Goal: Information Seeking & Learning: Find specific fact

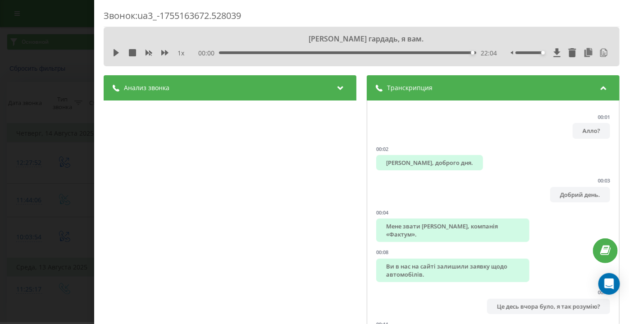
scroll to position [8476, 0]
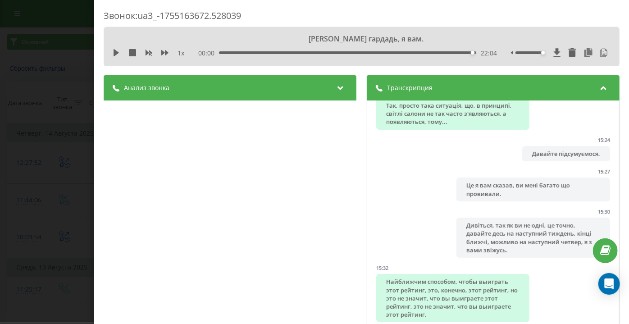
click at [36, 43] on div "Звонок : ua3_-1755163672.528039 Щаслицький гардадь, я вам. 1 x 00:00 22:04 22:0…" at bounding box center [314, 162] width 629 height 324
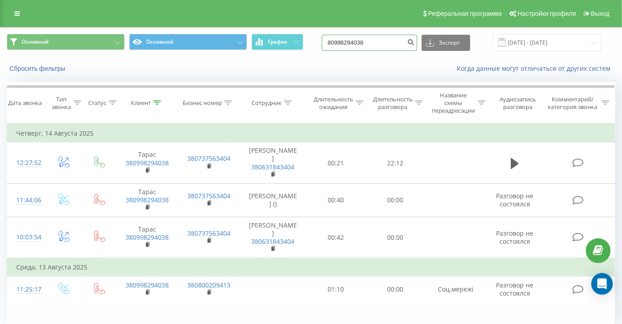
drag, startPoint x: 391, startPoint y: 41, endPoint x: 236, endPoint y: 55, distance: 155.1
click at [229, 48] on div "Основной Основной График 80998294038 Экспорт .csv .xls .xlsx 21.05.2025 - 21.08…" at bounding box center [311, 43] width 609 height 18
paste input "+38 (05) 08884766"
click at [341, 50] on input "+38 (05) 08884766" at bounding box center [369, 43] width 95 height 16
drag, startPoint x: 352, startPoint y: 43, endPoint x: 279, endPoint y: 44, distance: 73.0
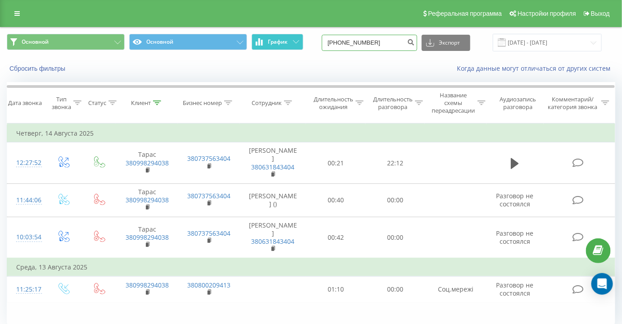
click at [277, 43] on div "Основной Основной График +38 (05) 08884766 Экспорт .csv .xls .xlsx 21.05.2025 -…" at bounding box center [311, 43] width 609 height 18
click at [358, 41] on input "05) 08884766" at bounding box center [369, 43] width 95 height 16
click at [348, 41] on input "05) 08884766" at bounding box center [369, 43] width 95 height 16
click at [350, 43] on input "05) 08884766" at bounding box center [369, 43] width 95 height 16
type input "0508884766"
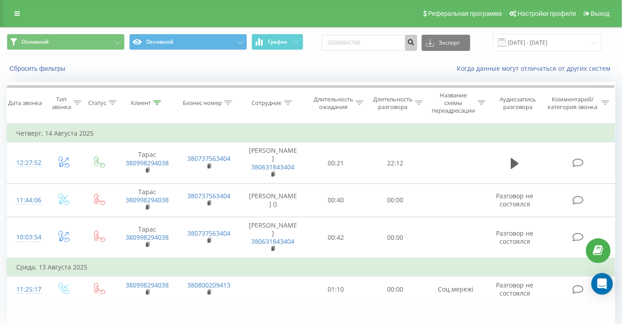
click at [418, 41] on button "submit" at bounding box center [411, 43] width 12 height 16
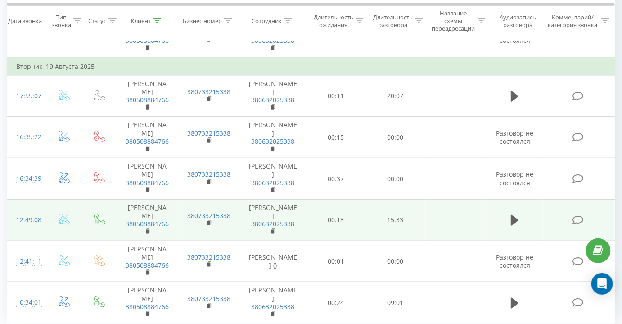
scroll to position [240, 0]
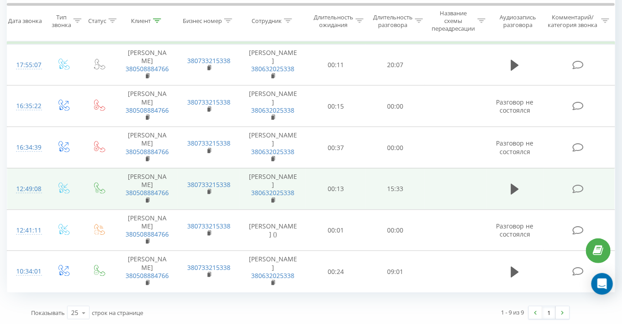
click at [577, 188] on icon at bounding box center [578, 188] width 11 height 9
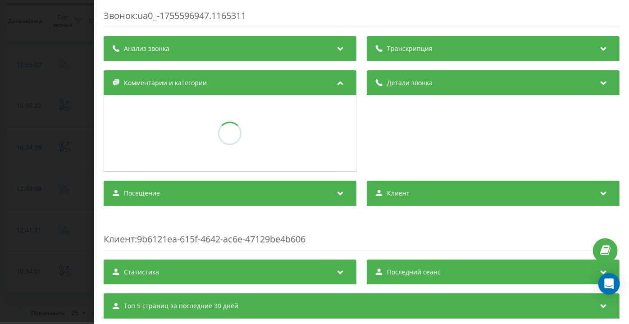
drag, startPoint x: 59, startPoint y: 127, endPoint x: 168, endPoint y: 171, distance: 118.0
click at [60, 127] on div "Звонок : ua0_-1755596947.1165311 Транскрипция Анализ звонка Детали звонка Комме…" at bounding box center [314, 162] width 629 height 324
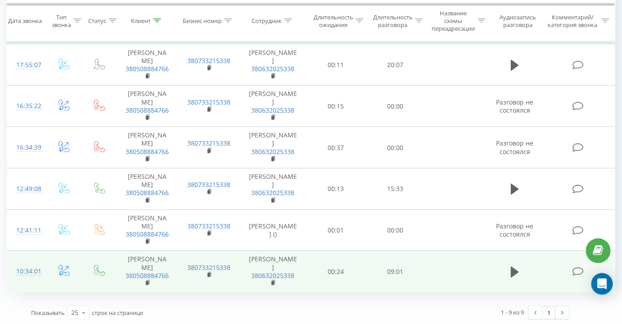
click at [579, 271] on icon at bounding box center [578, 271] width 11 height 9
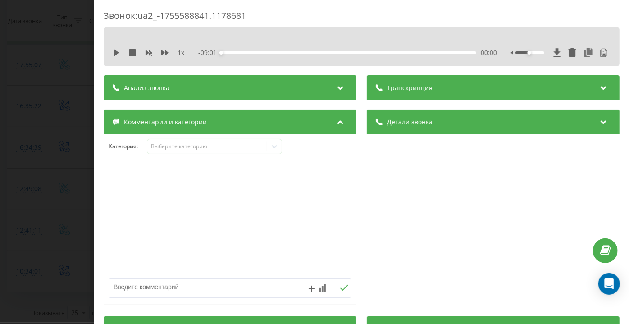
click at [37, 163] on div "Звонок : ua2_-1755588841.1178681 1 x - 09:01 00:00 00:00 Транскрипция 00:00 Алл…" at bounding box center [314, 162] width 629 height 324
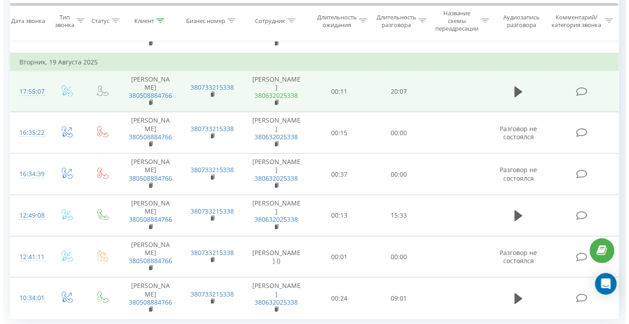
scroll to position [240, 0]
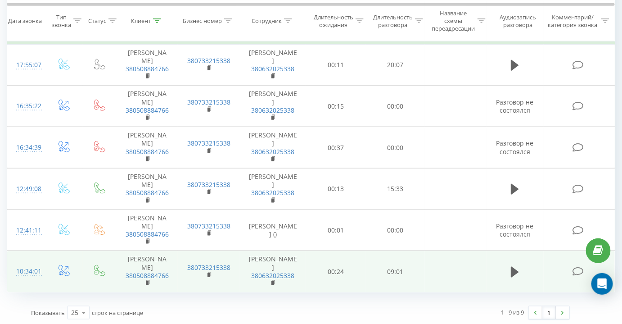
click at [572, 270] on td at bounding box center [579, 271] width 71 height 41
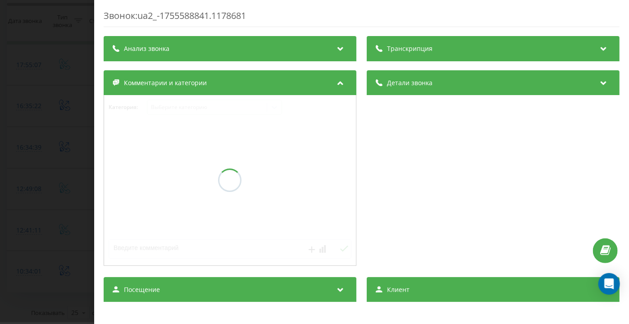
click at [432, 50] on div "Звонок : ua2_-1755588841.1178681 Транскрипция Анализ звонка Детали звонка Комме…" at bounding box center [362, 237] width 516 height 457
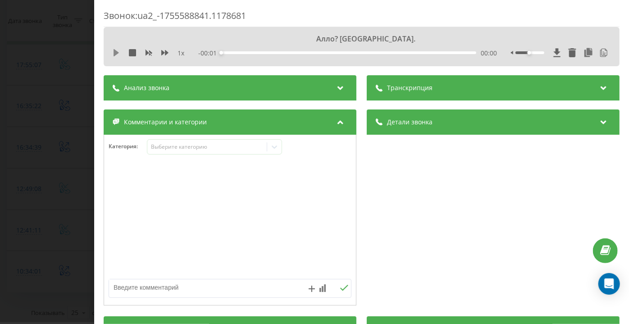
click at [119, 52] on div "1 x" at bounding box center [153, 53] width 81 height 9
click at [447, 93] on div "Транскрипция" at bounding box center [493, 87] width 253 height 25
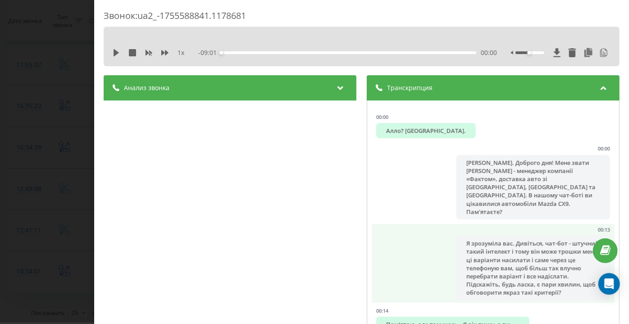
click at [451, 224] on li "00:13 Я зрозуміла вас. Дивіться, чат-бот - штучний такий інтелект і тому він мо…" at bounding box center [493, 263] width 243 height 79
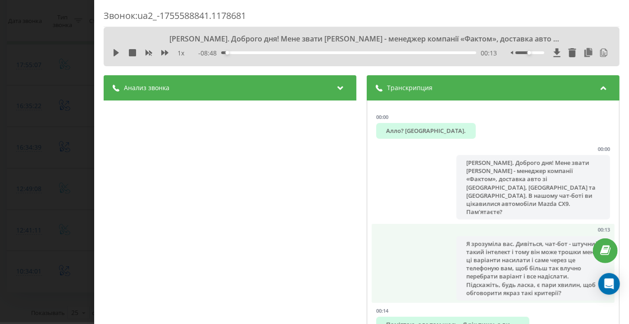
click at [448, 232] on li "00:13 Я зрозуміла вас. Дивіться, чат-бот - штучний такий інтелект і тому він мо…" at bounding box center [493, 263] width 243 height 79
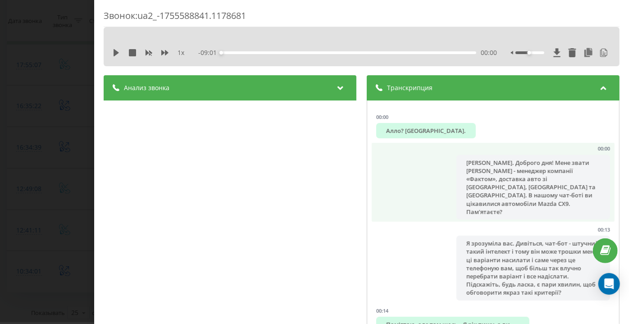
click at [457, 182] on div "[PERSON_NAME]. Доброго дня! Мене звати [PERSON_NAME] - менеджер компанії «Факто…" at bounding box center [533, 187] width 153 height 64
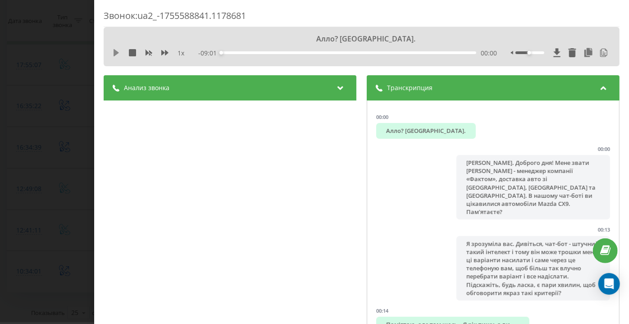
click at [114, 52] on icon at bounding box center [116, 52] width 7 height 7
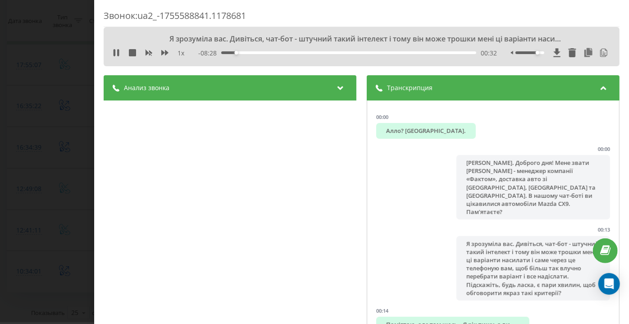
drag, startPoint x: 532, startPoint y: 52, endPoint x: 546, endPoint y: 54, distance: 14.1
click at [546, 54] on div at bounding box center [561, 52] width 100 height 9
click at [163, 51] on icon at bounding box center [164, 52] width 7 height 5
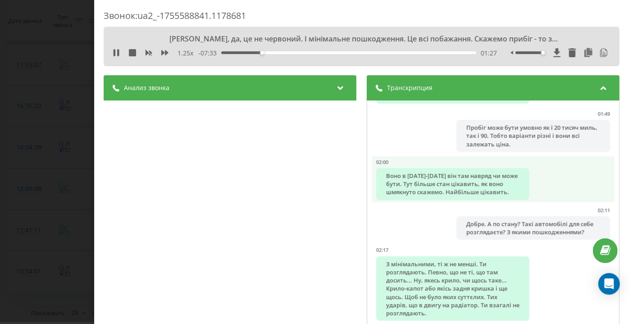
scroll to position [901, 0]
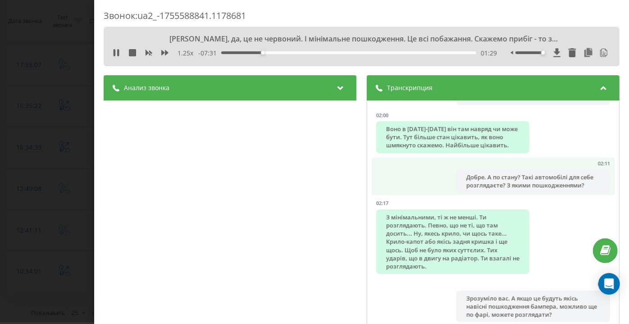
click at [549, 173] on div "Добре. А по стану? Такі автомобілі для себе розглядаєте? З якими пошкодженнями?" at bounding box center [533, 180] width 153 height 23
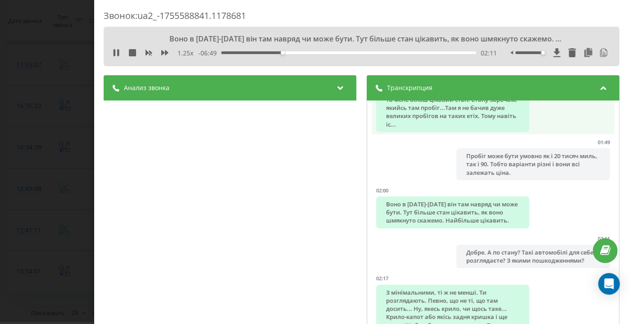
scroll to position [778, 0]
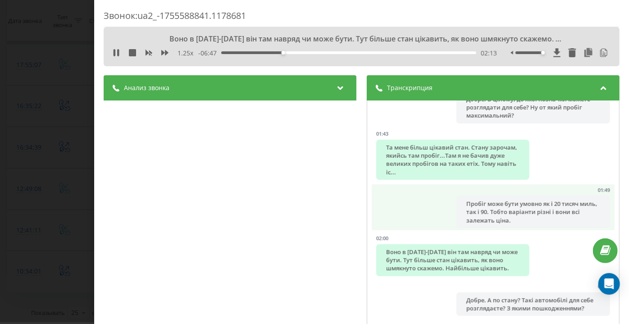
click at [469, 184] on li "01:49 Пробіг може бути умовно як і 20 тисяч миль, так і 90. Тобто варіанти різн…" at bounding box center [493, 207] width 243 height 46
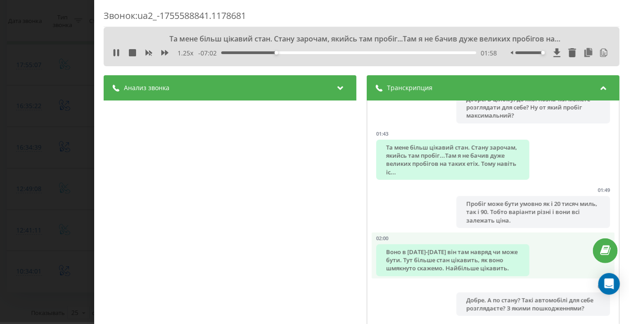
click at [491, 248] on div "Воно в [DATE]-[DATE] він там навряд чи може бути. Тут більше стан цікавить, як …" at bounding box center [452, 260] width 153 height 32
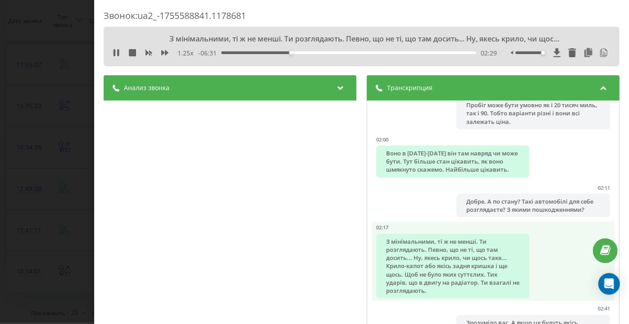
scroll to position [901, 0]
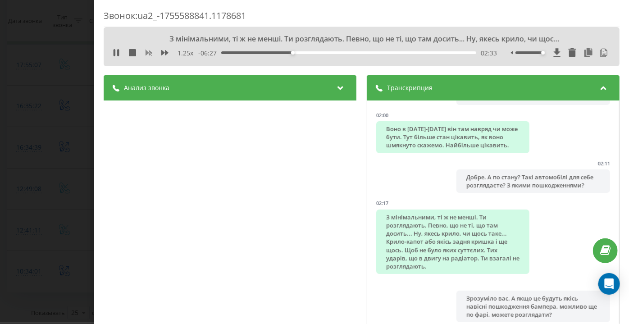
click at [148, 54] on icon at bounding box center [148, 52] width 7 height 5
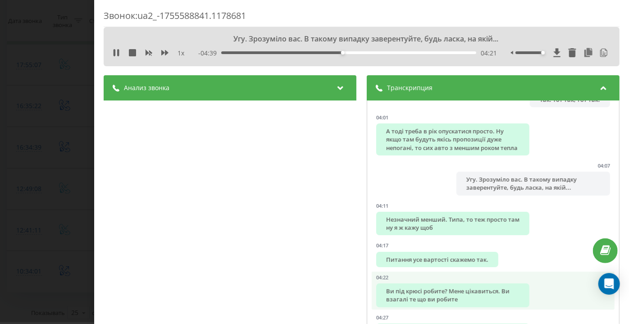
scroll to position [1556, 0]
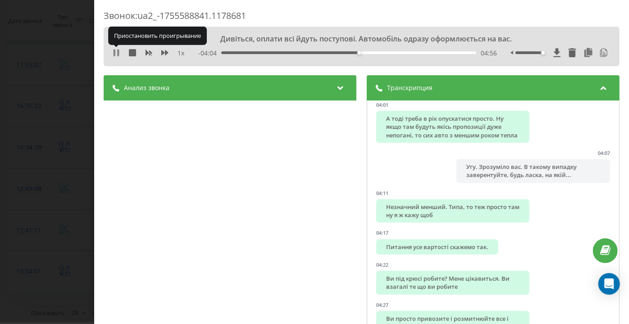
click at [114, 52] on icon at bounding box center [115, 52] width 2 height 7
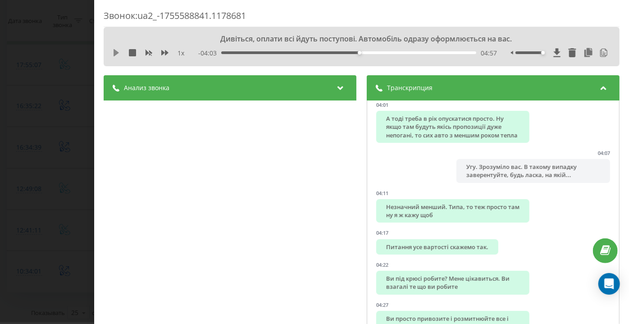
click at [117, 50] on icon at bounding box center [116, 52] width 7 height 7
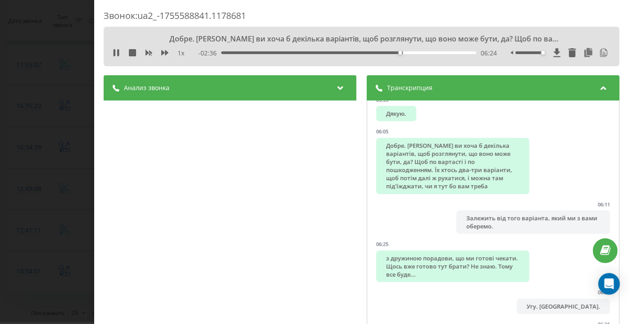
scroll to position [2456, 0]
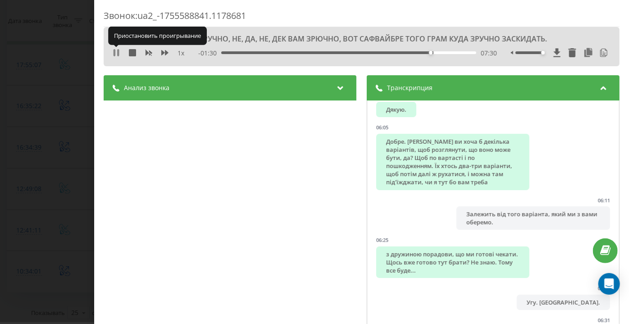
click at [117, 54] on icon at bounding box center [116, 52] width 7 height 7
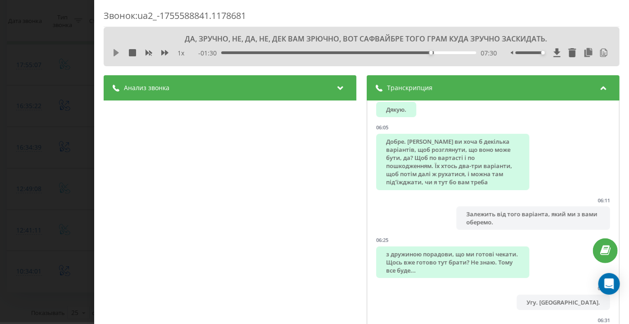
click at [116, 50] on icon at bounding box center [116, 52] width 5 height 7
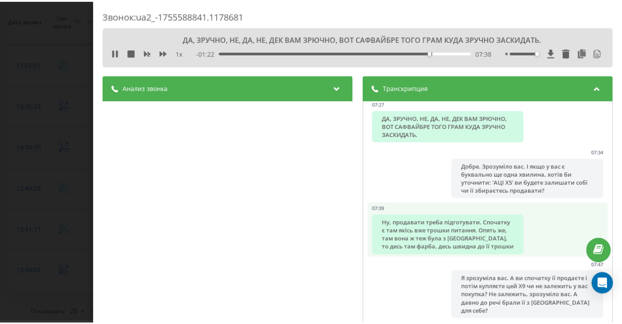
scroll to position [3112, 0]
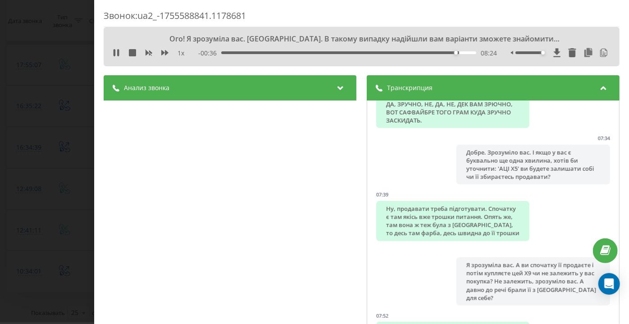
click at [440, 52] on div "08:24" at bounding box center [349, 52] width 255 height 3
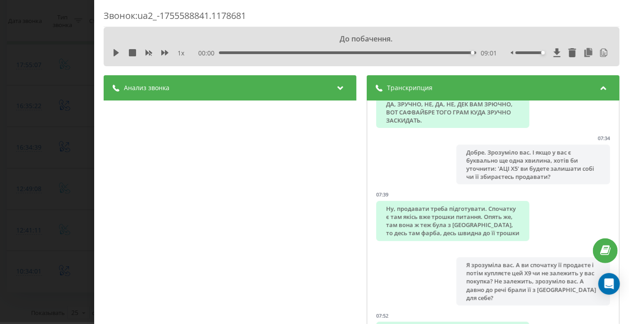
click at [50, 150] on div "Звонок : ua2_-1755588841.1178681 До побачення. 1 x 00:00 09:01 09:01 Транскрипц…" at bounding box center [314, 162] width 629 height 324
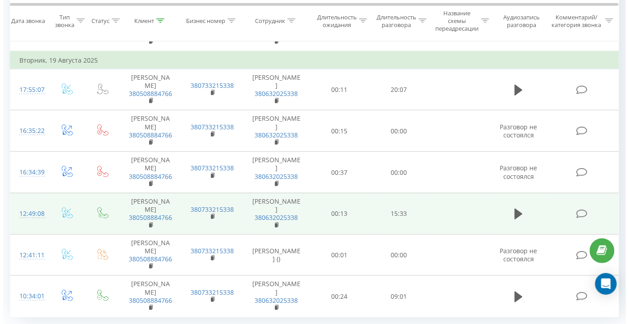
scroll to position [240, 0]
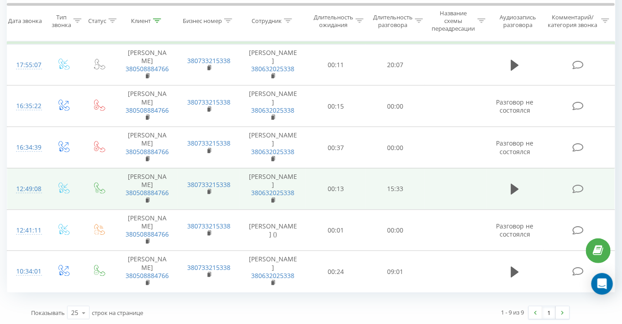
click at [580, 188] on icon at bounding box center [578, 188] width 11 height 9
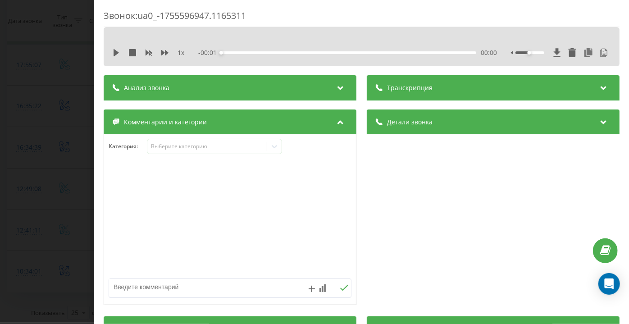
click at [513, 91] on div "Транскрипция" at bounding box center [493, 87] width 253 height 25
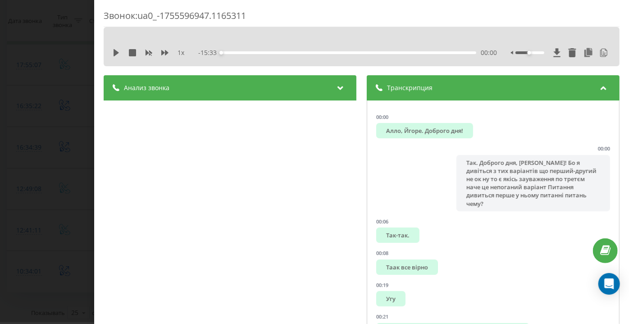
click at [118, 193] on div "Анализ звонка Название профиля ОП тест Тема диалога Обсуждение вариантов автомо…" at bounding box center [230, 245] width 253 height 341
click at [59, 193] on div "Звонок : ua0_-1755596947.1165311 1 x - 15:33 00:00 00:00 Транскрипция 00:00 Алл…" at bounding box center [314, 162] width 629 height 324
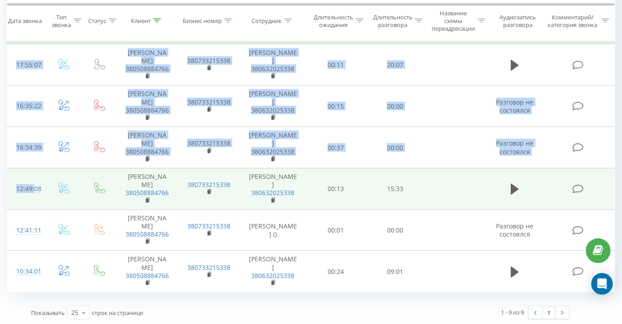
drag, startPoint x: 6, startPoint y: 186, endPoint x: 32, endPoint y: 181, distance: 25.7
click at [32, 181] on div "Все звонки Основной График 0508884766 Экспорт .csv .xls .xlsx [DATE] - [DATE] С…" at bounding box center [311, 56] width 622 height 539
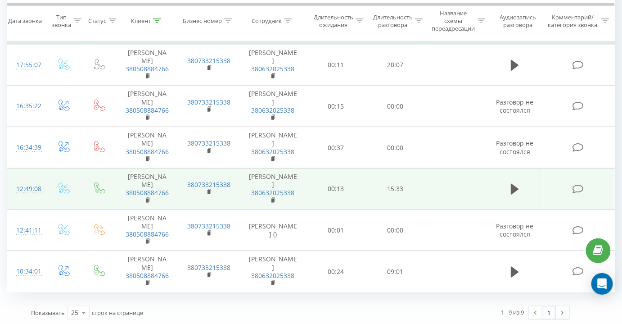
click at [574, 191] on icon at bounding box center [578, 188] width 11 height 9
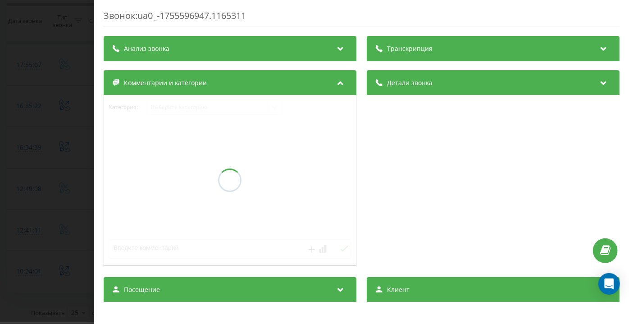
click at [387, 48] on span "Транскрипция" at bounding box center [409, 48] width 45 height 9
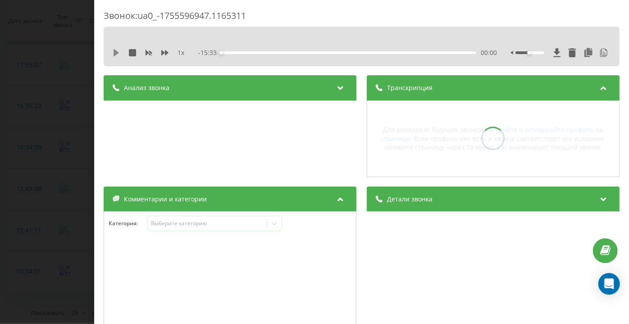
click at [115, 52] on icon at bounding box center [116, 52] width 5 height 7
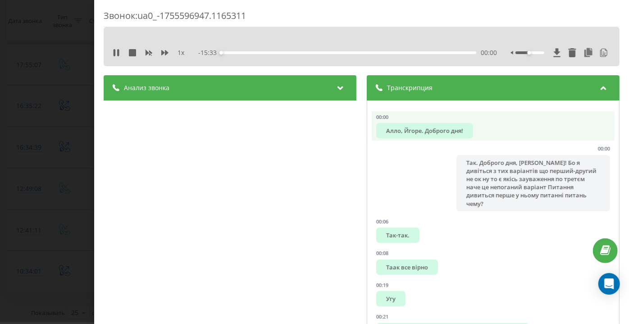
click at [454, 140] on li "00:00 Алло, Йгоре. Доброго дня!" at bounding box center [493, 126] width 243 height 30
click at [450, 130] on div "Алло, Йгоре. Доброго дня!" at bounding box center [424, 130] width 97 height 15
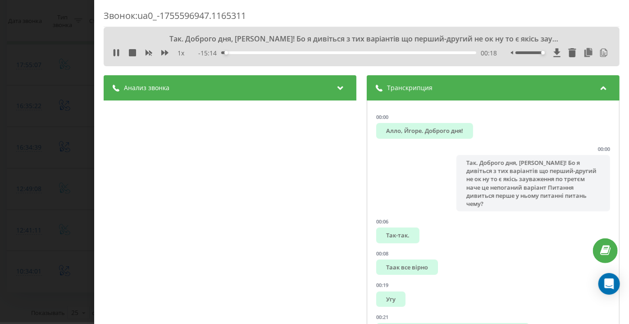
drag, startPoint x: 531, startPoint y: 51, endPoint x: 554, endPoint y: 59, distance: 24.2
click at [554, 59] on div "1 x - 15:14 00:18 00:18" at bounding box center [361, 53] width 502 height 14
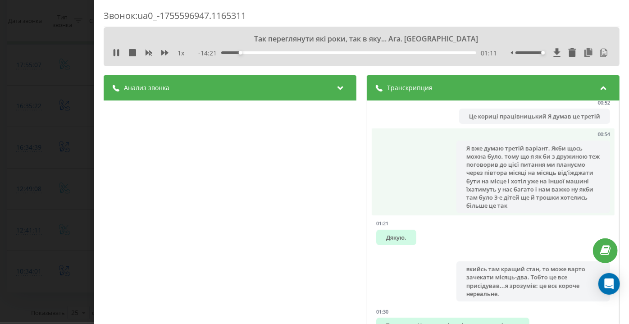
scroll to position [409, 0]
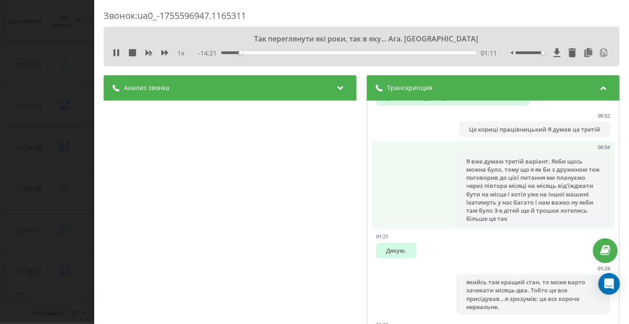
click at [489, 186] on div "Я вже думаю третій варіант. Якби щось можна було, тому що я як би з дружиною те…" at bounding box center [533, 190] width 153 height 73
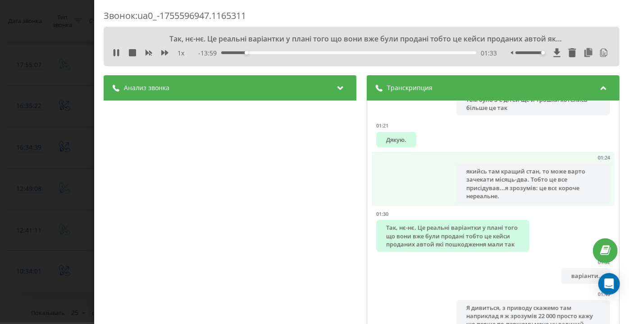
scroll to position [532, 0]
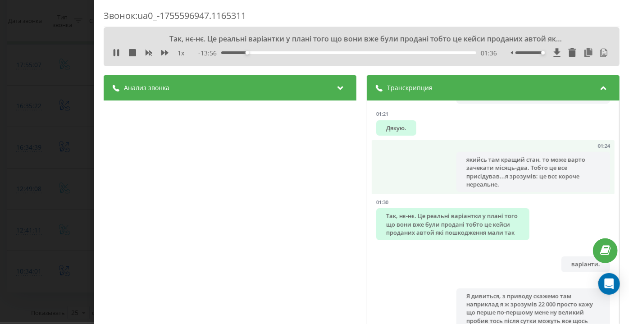
click at [483, 167] on div "якийсь там кращий стан, то може варто зачекати місяць-два. Тобто це все присіду…" at bounding box center [533, 172] width 153 height 40
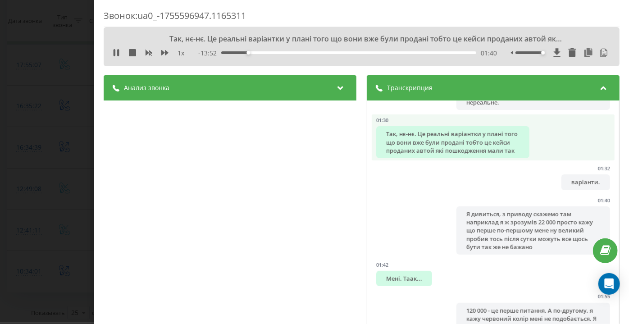
scroll to position [655, 0]
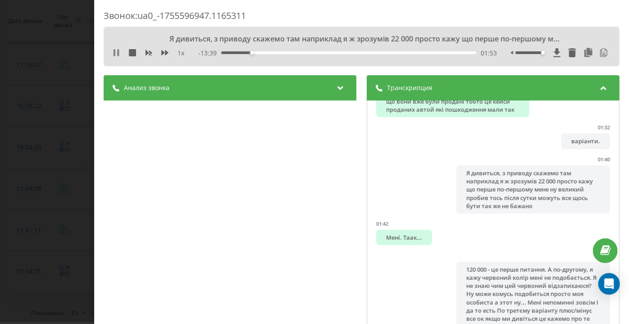
click at [116, 49] on icon at bounding box center [116, 52] width 7 height 7
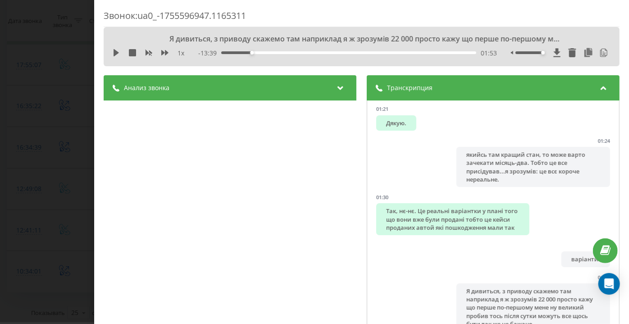
scroll to position [532, 0]
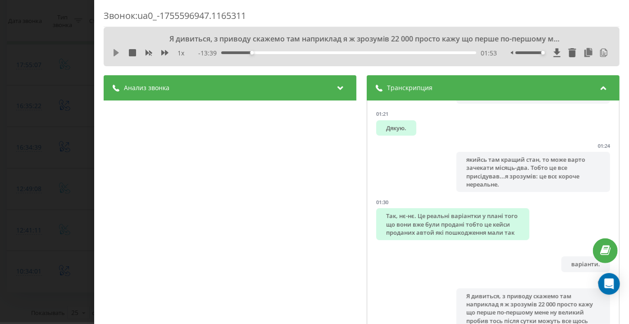
click at [115, 54] on icon at bounding box center [116, 52] width 5 height 7
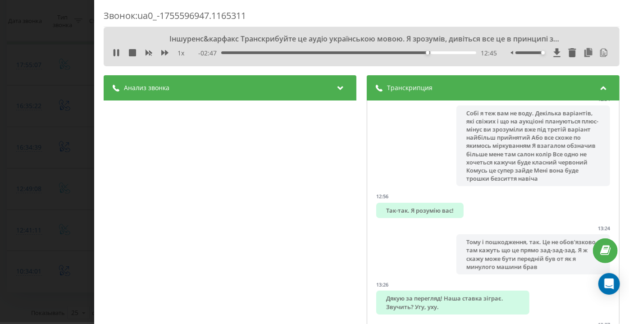
scroll to position [5200, 0]
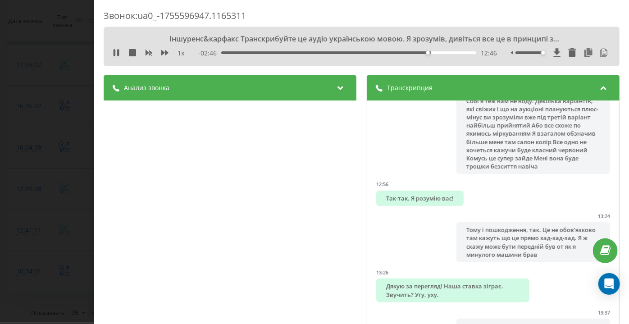
click at [523, 160] on div "Собі я теж вам не воду. Декілька варіантів, які свіжих і що на аукціоні плануют…" at bounding box center [533, 133] width 153 height 81
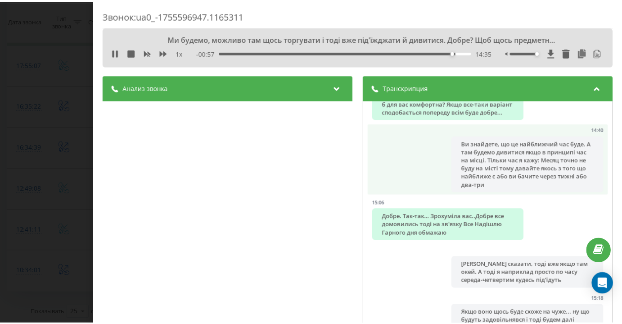
scroll to position [5932, 0]
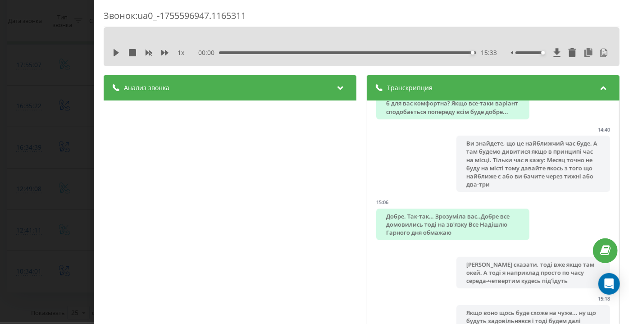
click at [0, 177] on div "Звонок : ua0_-1755596947.1165311 1 x 00:00 15:33 15:33 Транскрипция 00:00 Алло,…" at bounding box center [314, 162] width 629 height 324
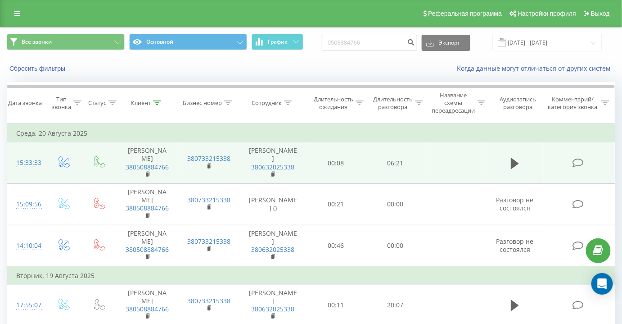
click at [575, 159] on icon at bounding box center [578, 162] width 11 height 9
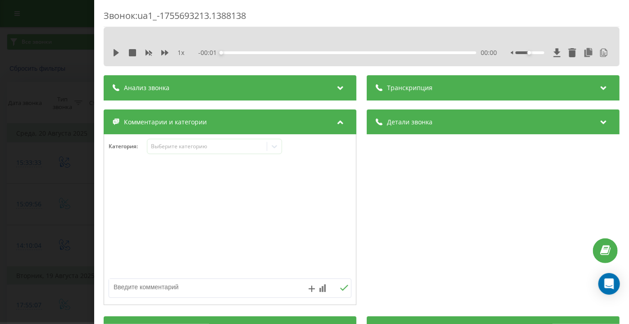
click at [516, 21] on div "Звонок : ua1_-1755693213.1388138" at bounding box center [362, 18] width 516 height 18
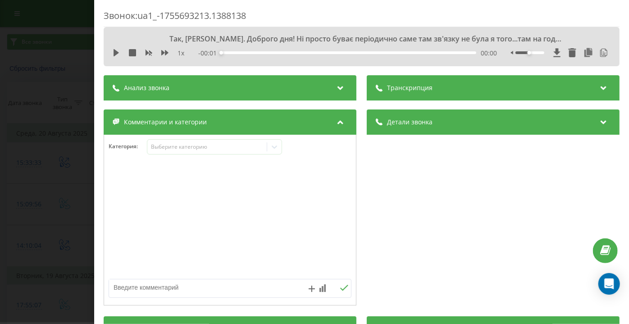
click at [109, 54] on div "Так, [PERSON_NAME]. Доброго дня! Ні просто буває періодично саме там зв'язку не…" at bounding box center [362, 46] width 516 height 39
click at [110, 52] on div "1 x - 00:01 00:00 00:00" at bounding box center [361, 53] width 502 height 14
click at [113, 53] on icon at bounding box center [116, 52] width 7 height 7
click at [424, 86] on span "Транскрипция" at bounding box center [409, 87] width 45 height 9
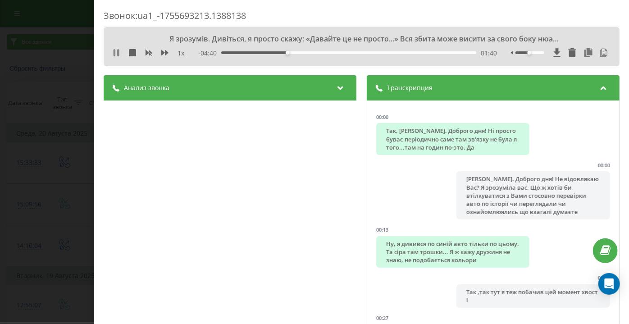
click at [115, 50] on icon at bounding box center [115, 52] width 2 height 7
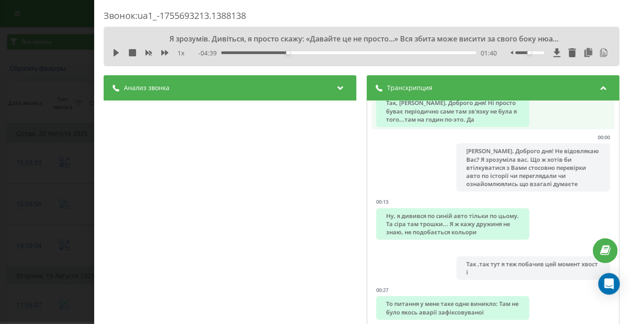
scroll to position [41, 0]
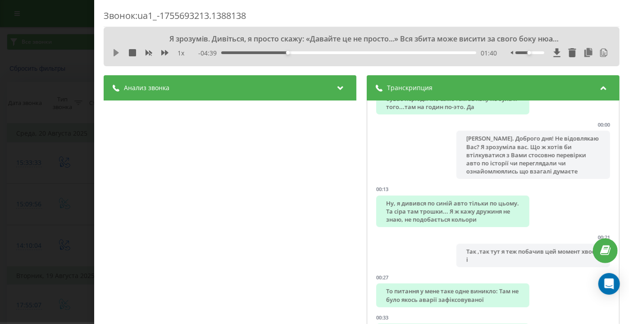
click at [116, 51] on icon at bounding box center [116, 52] width 5 height 7
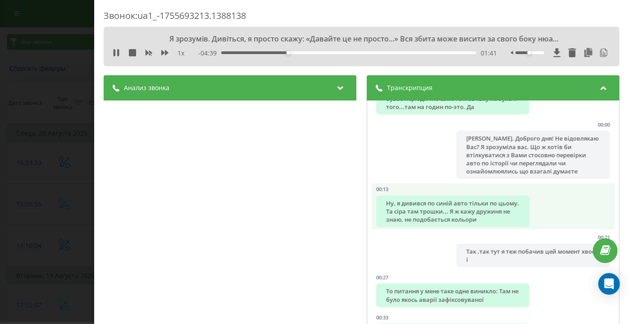
click at [460, 213] on div "Ну, я дивився по синій авто тільки по цьому. Та сіра там трошки... Я ж кажу дру…" at bounding box center [452, 211] width 153 height 32
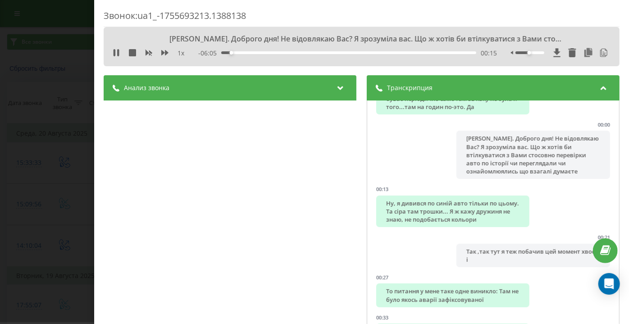
click at [531, 54] on div at bounding box center [561, 52] width 100 height 9
drag, startPoint x: 531, startPoint y: 54, endPoint x: 554, endPoint y: 55, distance: 23.0
click at [554, 55] on div at bounding box center [561, 52] width 100 height 9
click at [237, 53] on div "00:18" at bounding box center [349, 52] width 255 height 3
click at [234, 52] on div "00:20" at bounding box center [349, 52] width 255 height 3
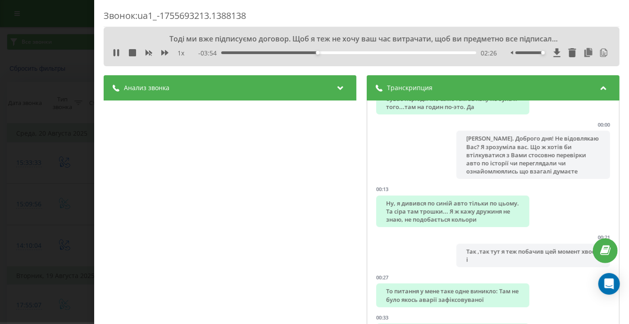
click at [304, 50] on div "- 03:54 02:26 02:26" at bounding box center [348, 53] width 299 height 9
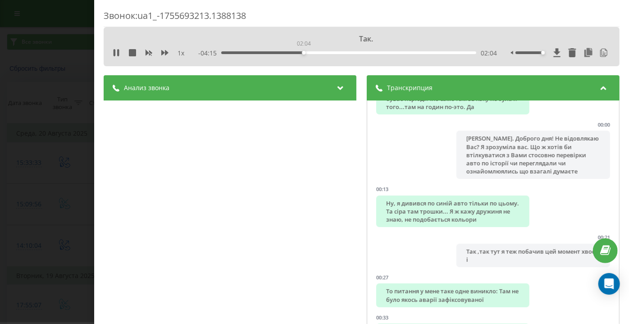
click at [303, 54] on div "02:04" at bounding box center [349, 52] width 255 height 3
click at [118, 52] on icon at bounding box center [118, 52] width 2 height 7
click at [117, 52] on icon at bounding box center [116, 52] width 5 height 7
click at [293, 54] on div "- 04:12 02:08 02:08" at bounding box center [348, 53] width 299 height 9
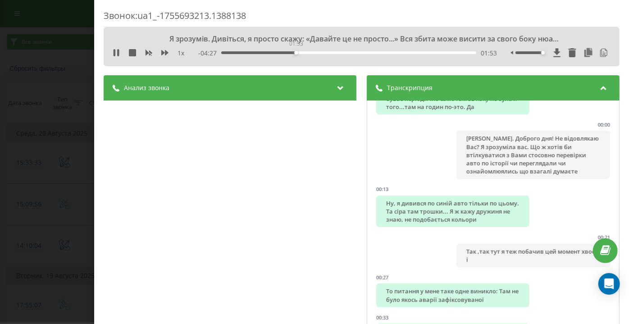
click at [295, 54] on div "01:53" at bounding box center [349, 52] width 255 height 3
click at [115, 52] on icon at bounding box center [116, 52] width 7 height 7
click at [118, 51] on icon at bounding box center [116, 52] width 7 height 7
click at [119, 52] on icon at bounding box center [118, 52] width 2 height 7
click at [117, 55] on icon at bounding box center [116, 52] width 7 height 7
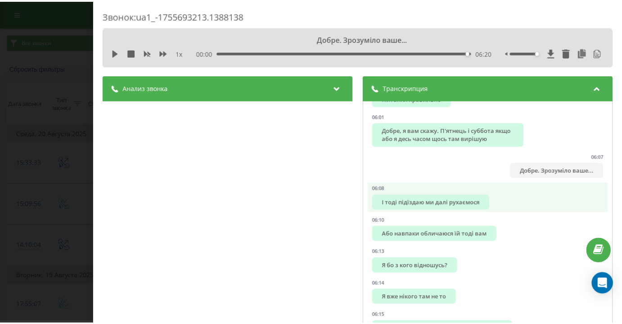
scroll to position [2375, 0]
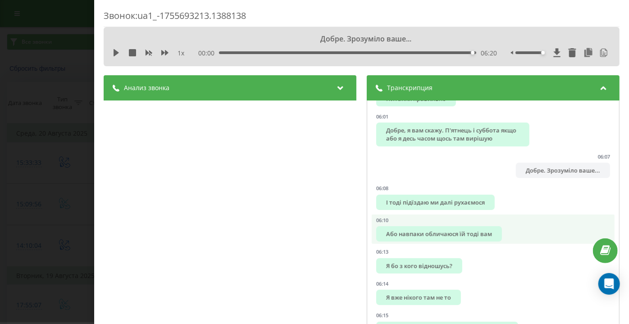
click at [435, 232] on div "Або навпаки обличаюся їй тоді вам" at bounding box center [439, 233] width 126 height 15
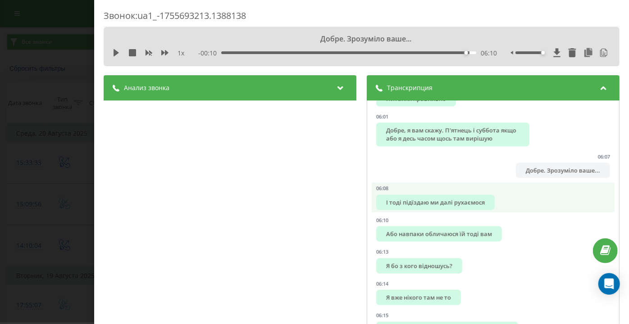
click at [432, 194] on li "06:08 І тоді підїздаю ми далі рухаємося" at bounding box center [493, 197] width 243 height 30
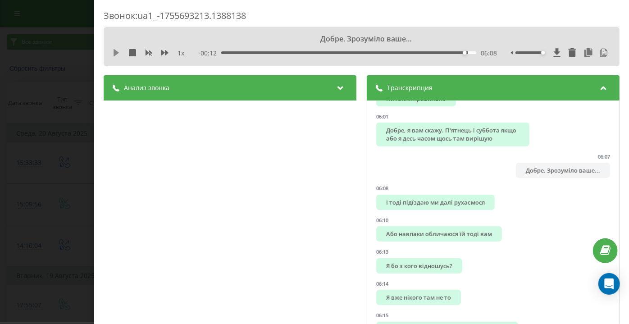
click at [118, 50] on icon at bounding box center [116, 52] width 7 height 7
drag, startPoint x: 48, startPoint y: 76, endPoint x: 244, endPoint y: 176, distance: 220.0
click at [48, 76] on div "Звонок : ua1_-1755693213.1388138 Добре. Зрозуміло ваше... 1 x 00:00 06:20 06:20…" at bounding box center [314, 162] width 629 height 324
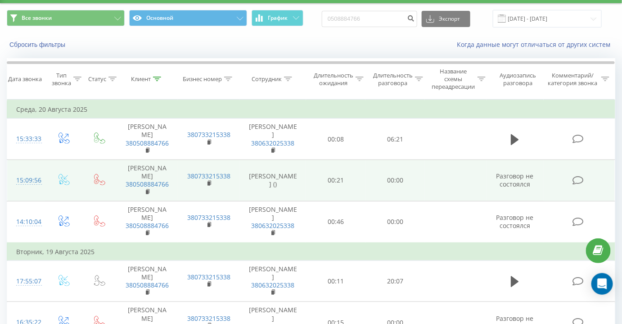
scroll to position [82, 0]
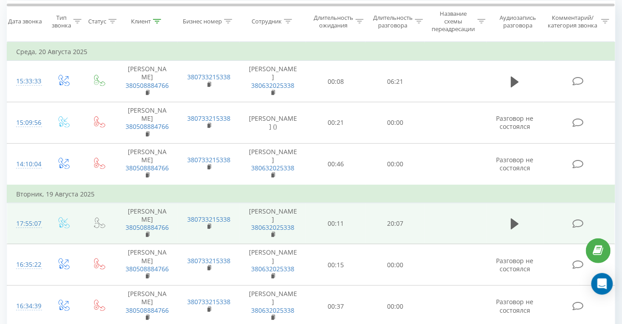
click at [581, 221] on icon at bounding box center [578, 223] width 11 height 9
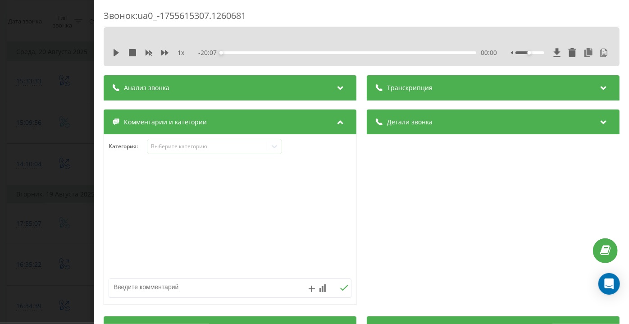
click at [77, 135] on div "Звонок : ua0_-1755615307.1260681 1 x - 20:07 00:00 00:00 Транскрипция 00:00 Доб…" at bounding box center [314, 162] width 629 height 324
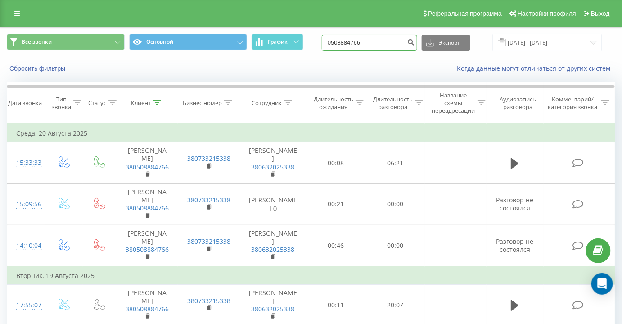
click at [397, 38] on input "0508884766" at bounding box center [369, 43] width 95 height 16
paste input "68 3167368"
type input "068 3167368"
click at [415, 40] on icon "submit" at bounding box center [412, 40] width 8 height 5
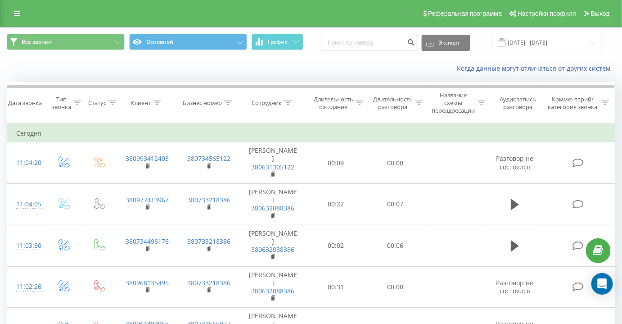
click at [285, 100] on div at bounding box center [288, 103] width 8 height 8
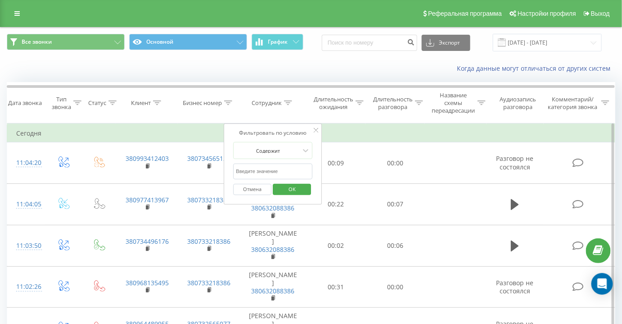
click at [259, 172] on input "text" at bounding box center [273, 171] width 79 height 16
type input "сапига"
click at [297, 186] on span "OK" at bounding box center [292, 189] width 25 height 14
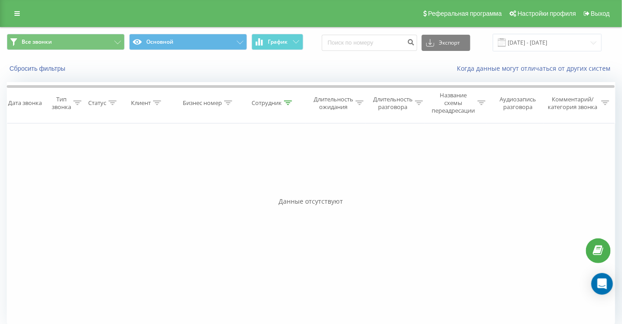
click at [291, 103] on icon at bounding box center [288, 102] width 8 height 5
drag, startPoint x: 257, startPoint y: 171, endPoint x: 197, endPoint y: 173, distance: 59.9
click at [197, 173] on div "Фильтровать по условию Равно Введите значение Отмена OK Фильтровать по условию …" at bounding box center [311, 224] width 609 height 203
click at [265, 170] on input "сапига" at bounding box center [273, 171] width 79 height 16
click at [265, 171] on input "сапига" at bounding box center [273, 171] width 79 height 16
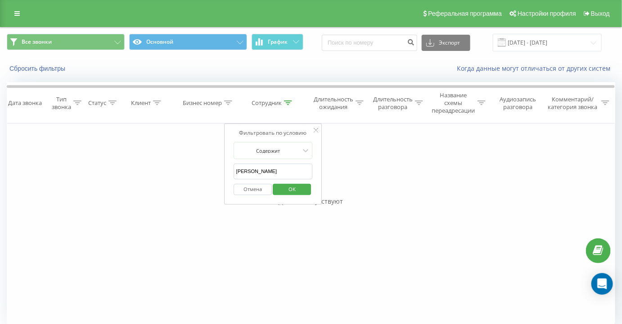
click at [265, 171] on input "сапига" at bounding box center [273, 171] width 79 height 16
click at [257, 171] on input "text" at bounding box center [273, 171] width 79 height 16
type input "ь"
type input "Бартошак"
click button "OK" at bounding box center [292, 189] width 38 height 11
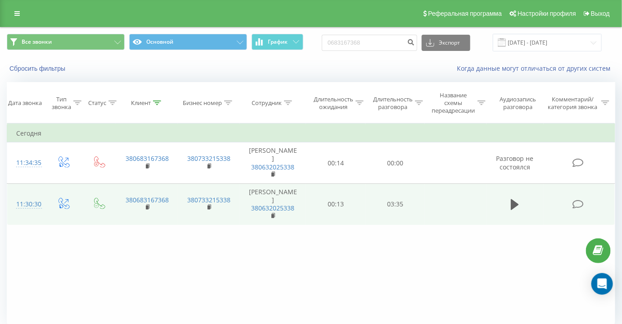
click at [581, 204] on icon at bounding box center [578, 204] width 11 height 9
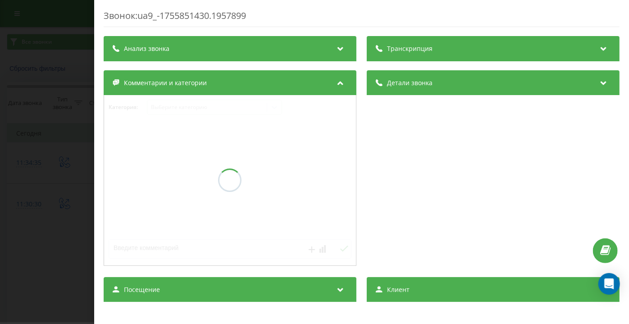
click at [451, 54] on div "Транскрипция" at bounding box center [493, 48] width 253 height 25
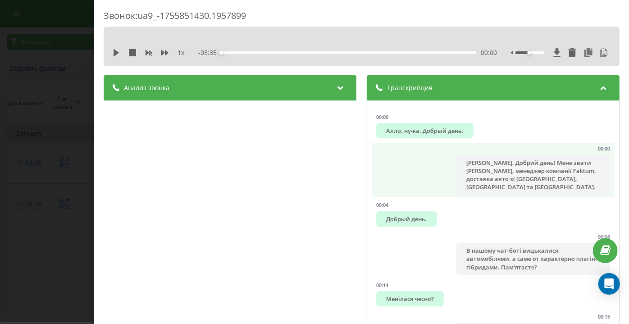
click at [487, 171] on div "Алло, Олександр. Добрий день! Мене звати Юлія, менеджер компанії Faktum, достав…" at bounding box center [533, 175] width 153 height 40
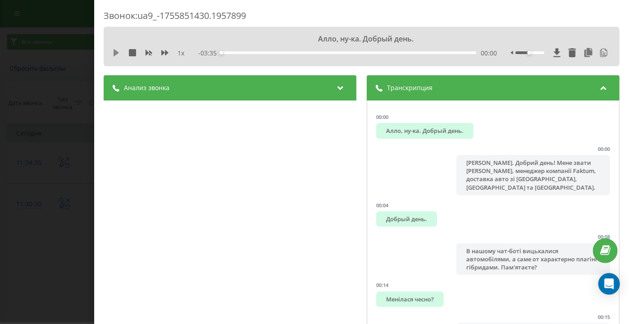
click at [113, 53] on div "1 x - 03:35 00:00 00:00" at bounding box center [361, 53] width 502 height 14
click at [114, 53] on icon at bounding box center [116, 52] width 7 height 7
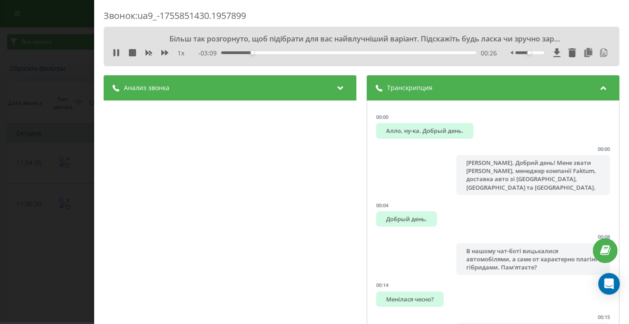
click at [121, 49] on div "1 x" at bounding box center [153, 53] width 81 height 9
click at [114, 54] on icon at bounding box center [115, 52] width 2 height 7
click at [114, 50] on icon at bounding box center [116, 52] width 5 height 7
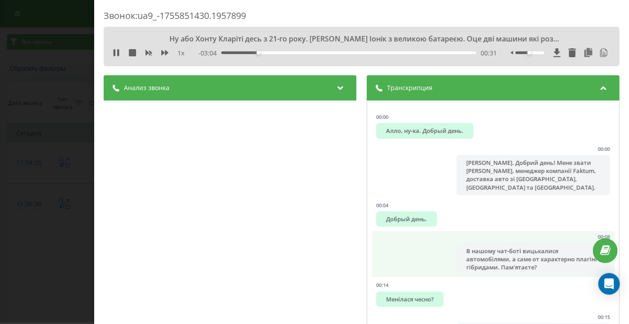
scroll to position [41, 0]
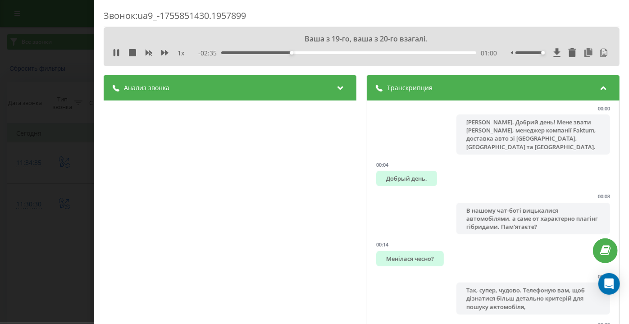
drag, startPoint x: 533, startPoint y: 51, endPoint x: 545, endPoint y: 59, distance: 13.8
click at [544, 57] on div at bounding box center [561, 52] width 100 height 9
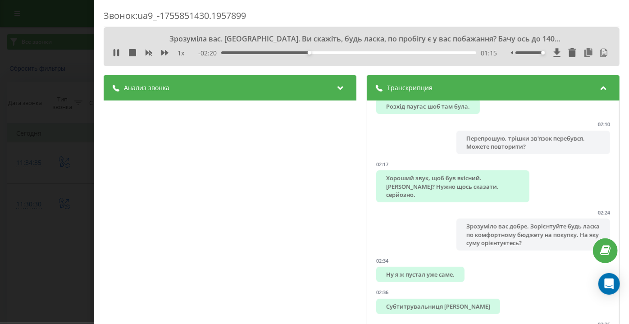
scroll to position [941, 0]
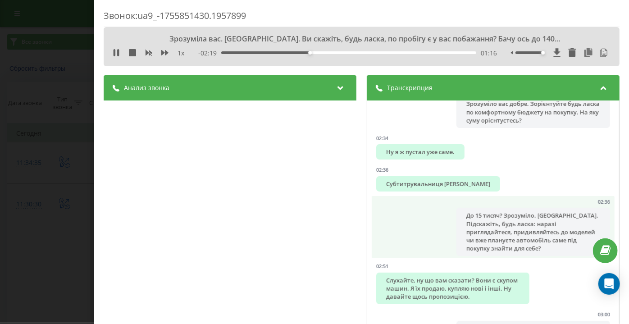
click at [495, 196] on li "02:36 До 15 тисяч? Зрозуміло. Добре. Підскажіть, будь ласка: наразі приглядайте…" at bounding box center [493, 227] width 243 height 62
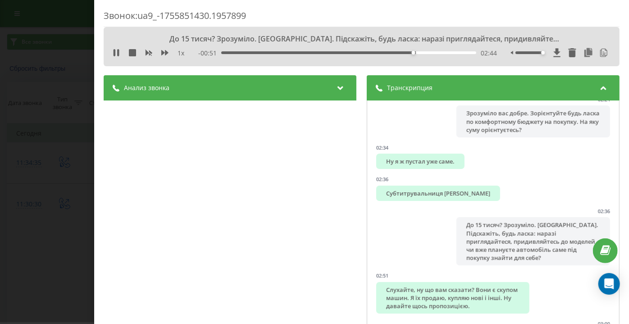
scroll to position [982, 0]
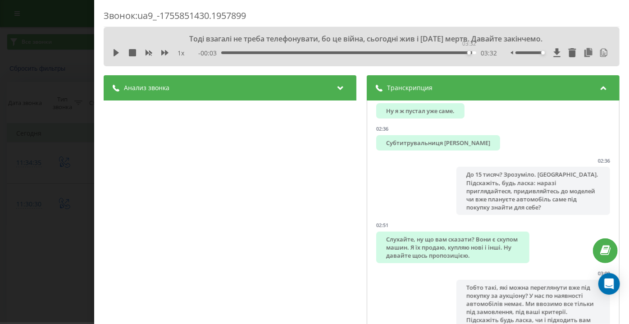
click at [468, 52] on div "03:32" at bounding box center [470, 53] width 4 height 4
click at [116, 54] on icon at bounding box center [116, 52] width 5 height 7
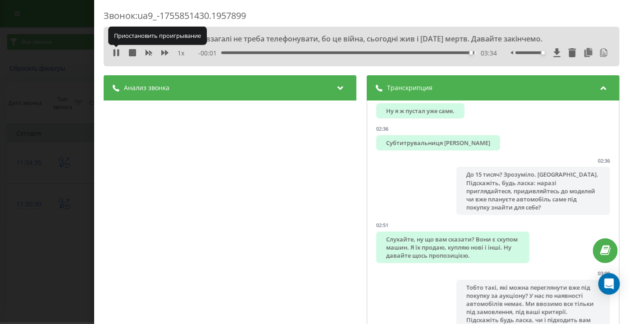
click at [116, 54] on icon at bounding box center [116, 52] width 7 height 7
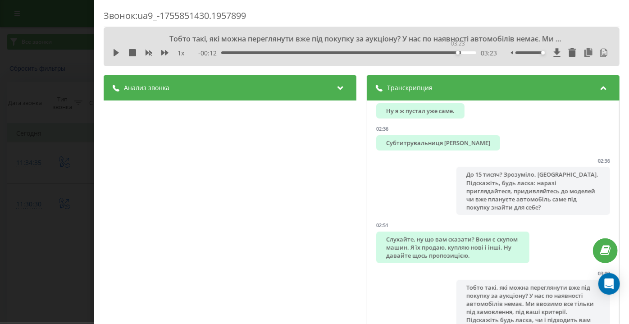
drag, startPoint x: 464, startPoint y: 52, endPoint x: 456, endPoint y: 53, distance: 8.2
click at [456, 53] on div "03:23" at bounding box center [349, 52] width 255 height 3
click at [116, 56] on div "1 x" at bounding box center [153, 53] width 81 height 9
click at [114, 51] on icon at bounding box center [116, 52] width 5 height 7
drag, startPoint x: 453, startPoint y: 54, endPoint x: 440, endPoint y: 54, distance: 12.6
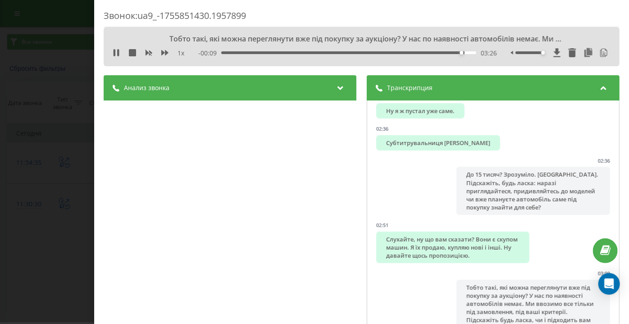
click at [440, 54] on div "- 00:09 03:26 03:26" at bounding box center [348, 53] width 299 height 9
click at [440, 54] on div "03:08" at bounding box center [349, 52] width 255 height 3
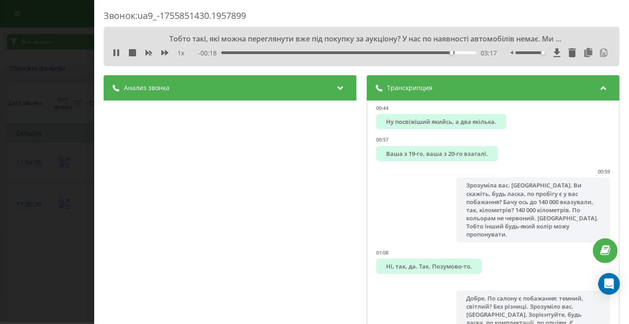
scroll to position [409, 0]
click at [424, 52] on div "02:54" at bounding box center [349, 52] width 255 height 3
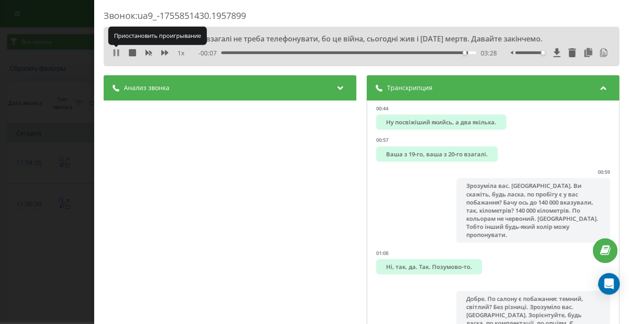
click at [115, 50] on icon at bounding box center [115, 52] width 2 height 7
